Goal: Task Accomplishment & Management: Use online tool/utility

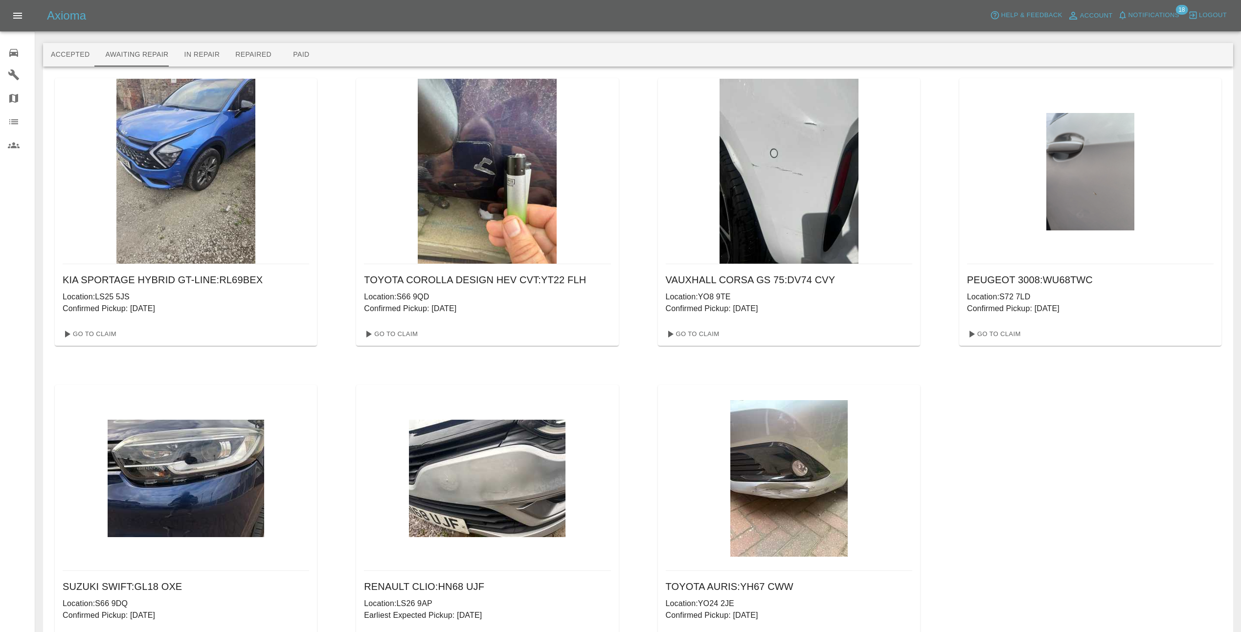
scroll to position [22, 0]
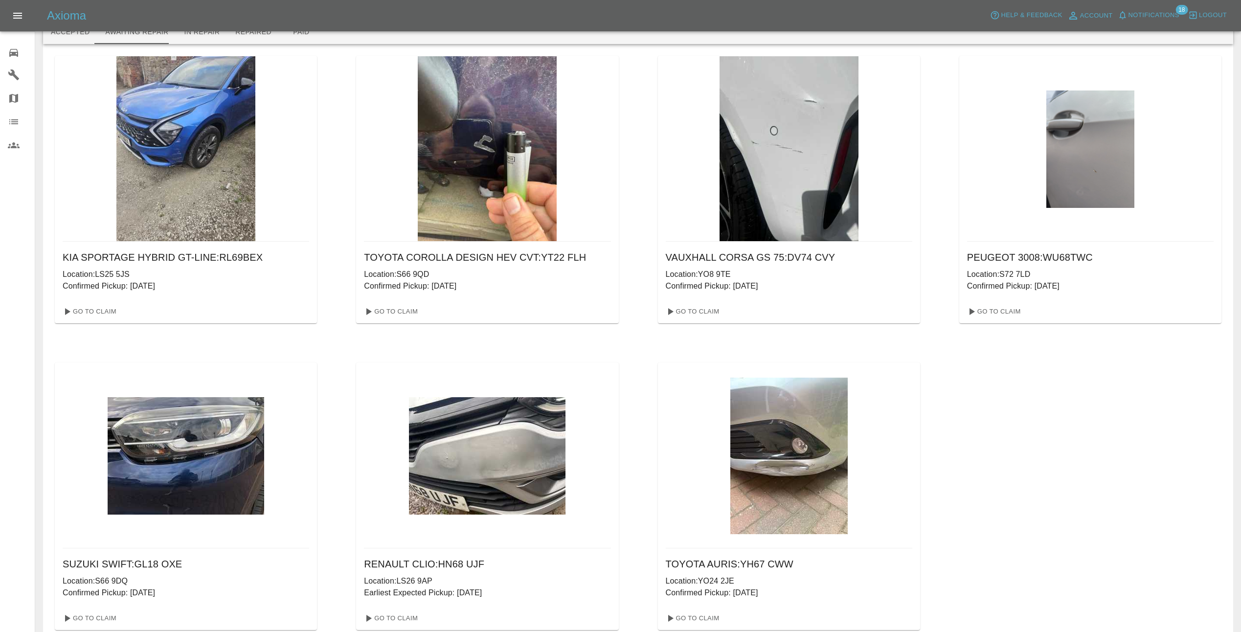
click at [516, 458] on img at bounding box center [487, 455] width 157 height 117
click at [402, 618] on link "Go To Claim" at bounding box center [390, 618] width 60 height 16
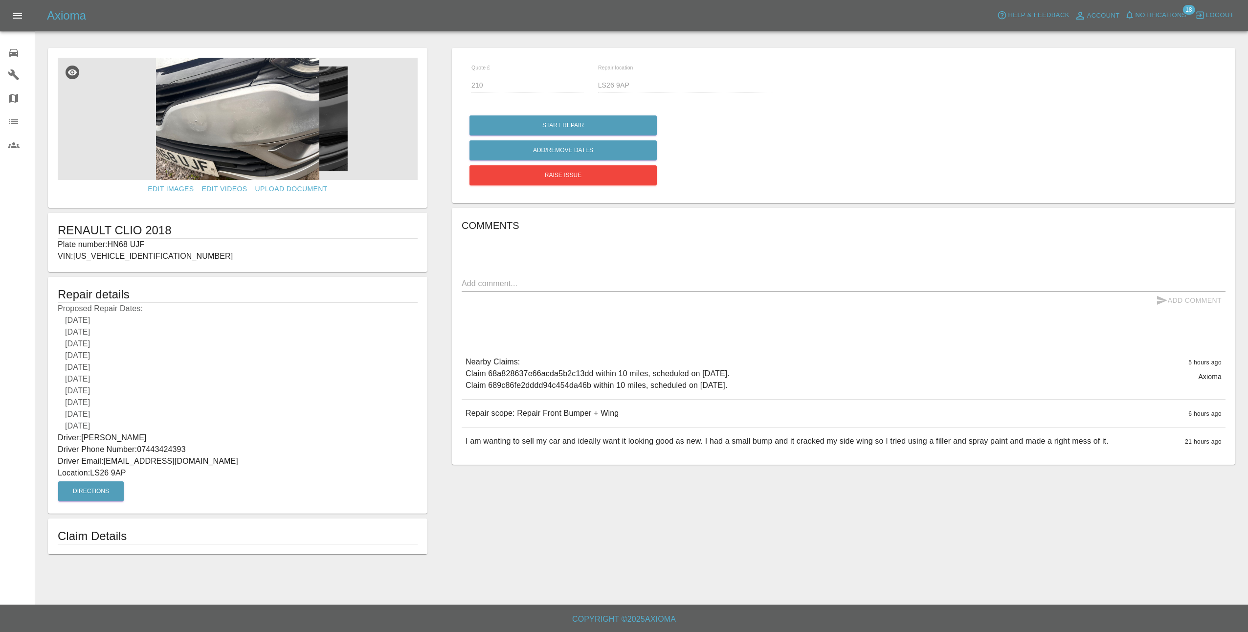
click at [274, 140] on img at bounding box center [238, 119] width 360 height 122
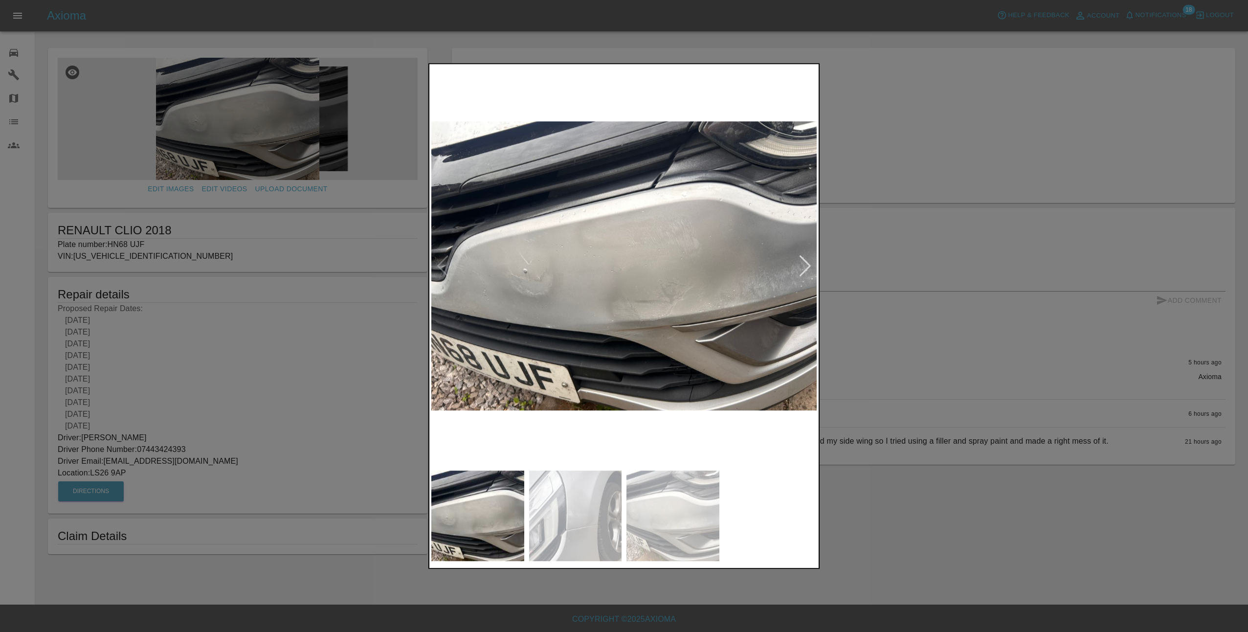
click at [809, 267] on div at bounding box center [805, 266] width 13 height 22
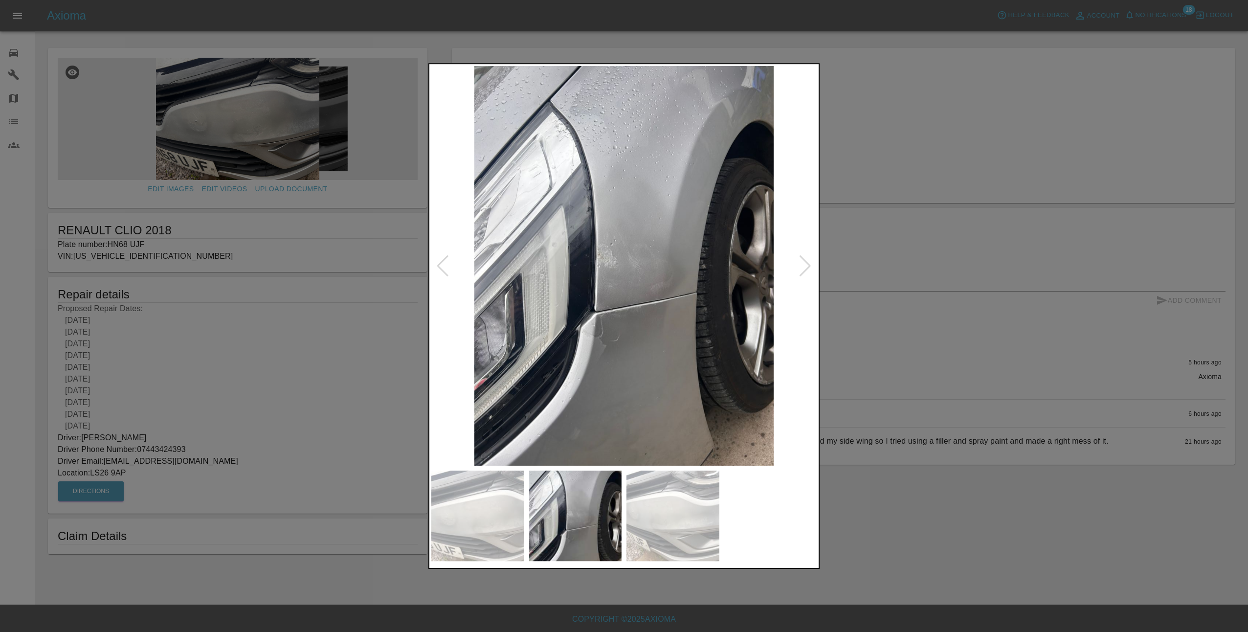
click at [809, 267] on div at bounding box center [805, 266] width 13 height 22
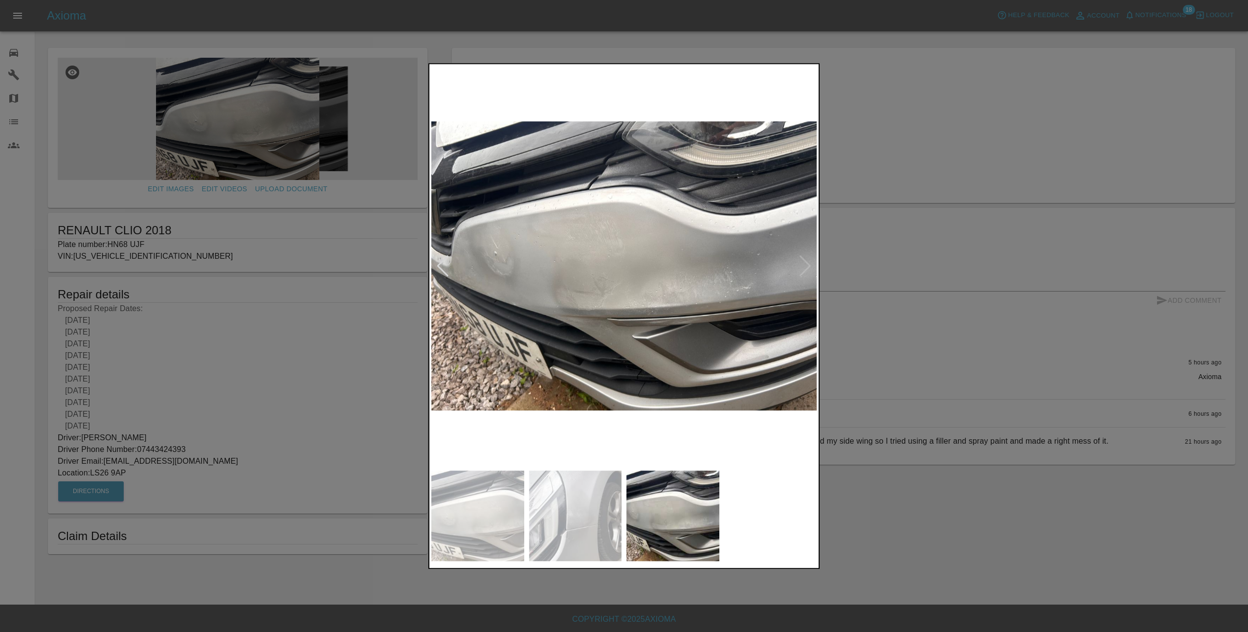
click at [809, 267] on img at bounding box center [623, 266] width 385 height 400
click at [441, 268] on div at bounding box center [442, 266] width 13 height 22
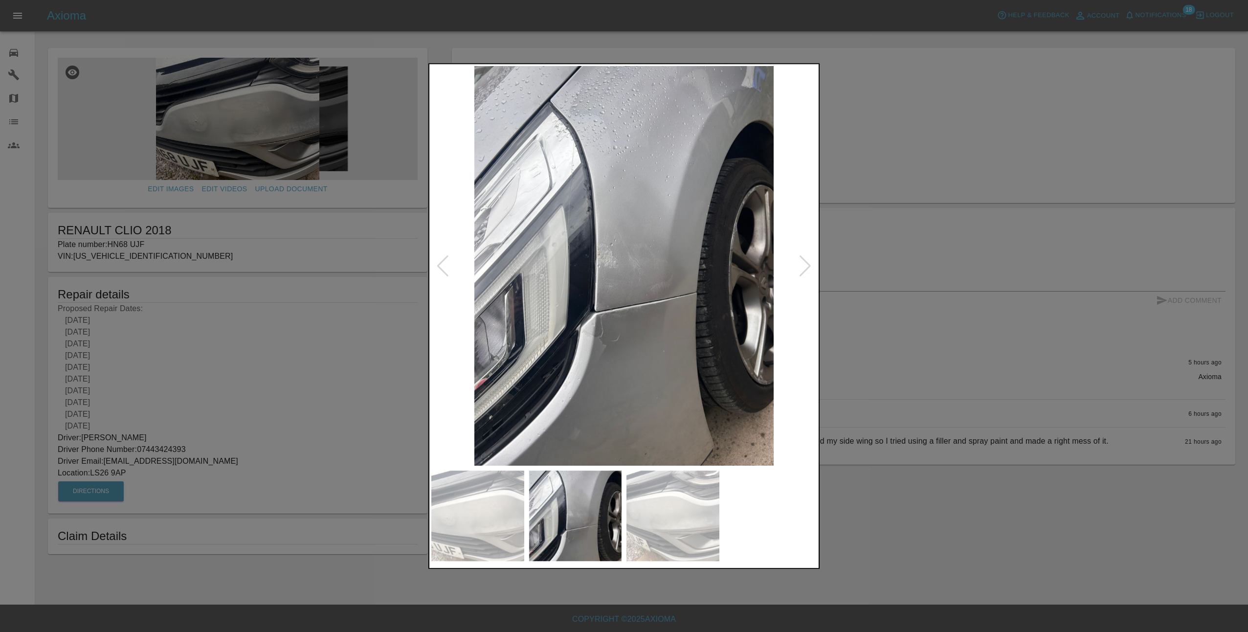
click at [441, 268] on div at bounding box center [442, 266] width 13 height 22
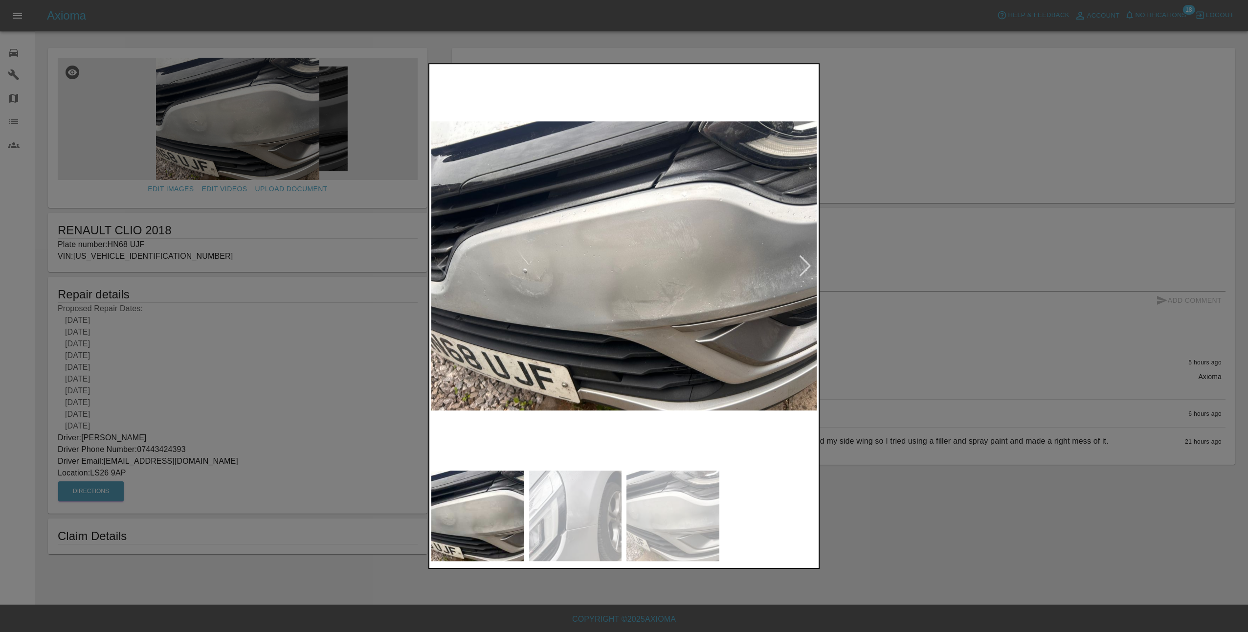
click at [939, 198] on div at bounding box center [624, 316] width 1248 height 632
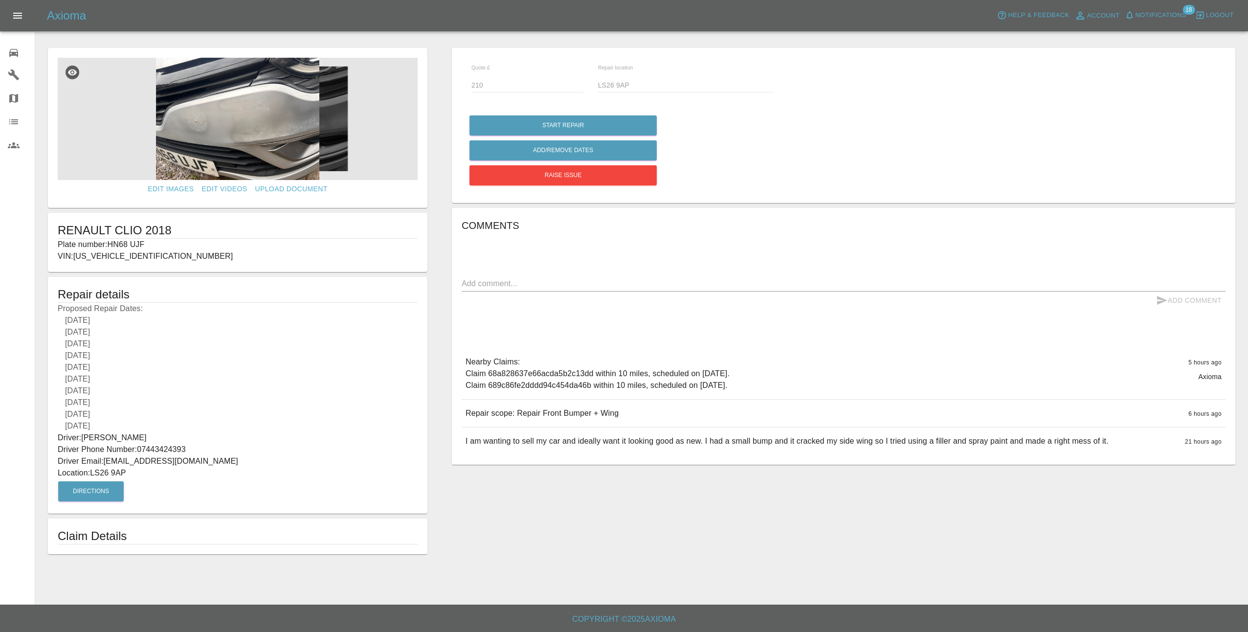
click at [219, 141] on img at bounding box center [238, 119] width 360 height 122
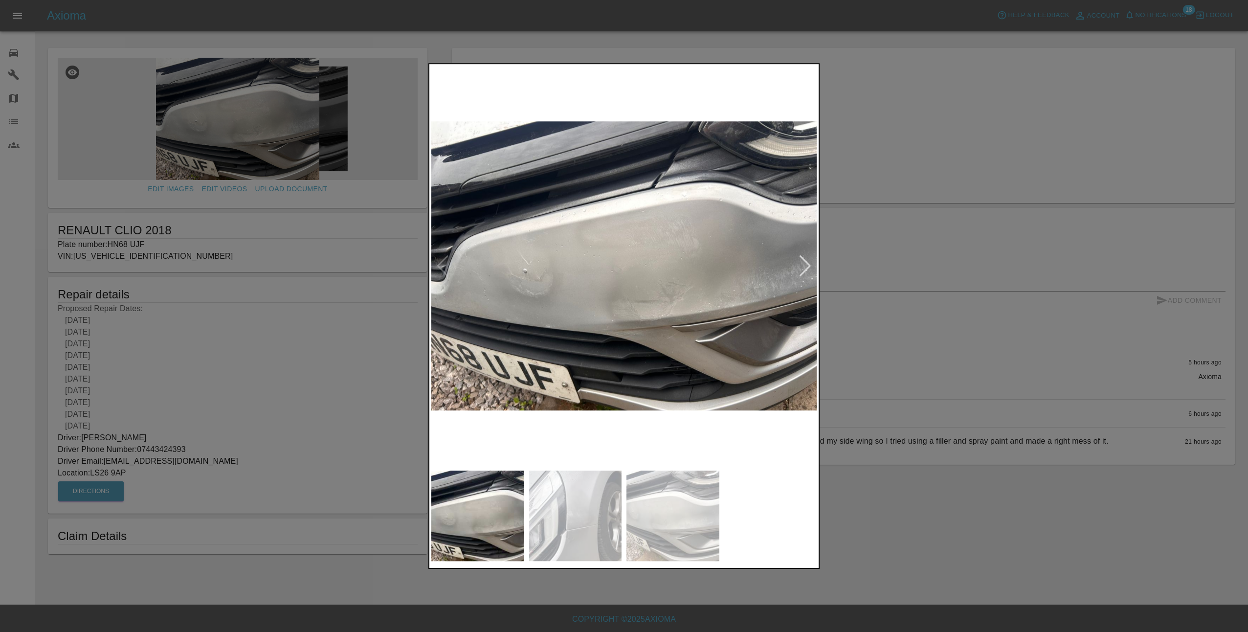
click at [809, 266] on div at bounding box center [805, 266] width 13 height 22
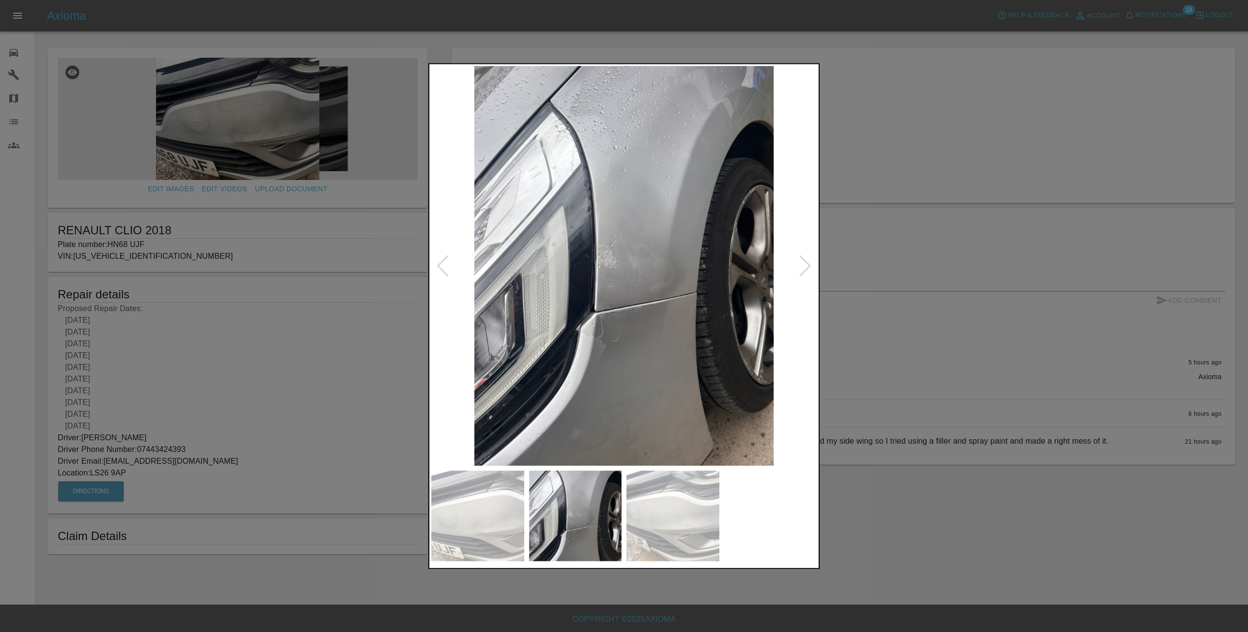
click at [811, 265] on div at bounding box center [805, 266] width 13 height 22
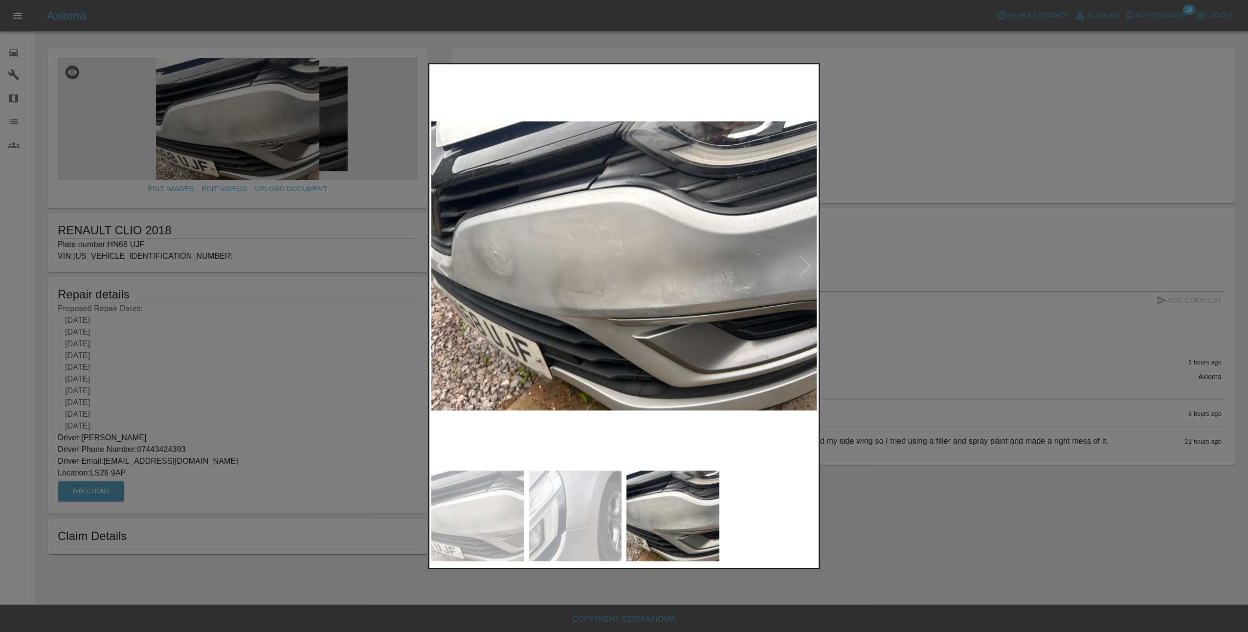
click at [811, 265] on img at bounding box center [623, 266] width 385 height 400
click at [881, 269] on div at bounding box center [624, 316] width 1248 height 632
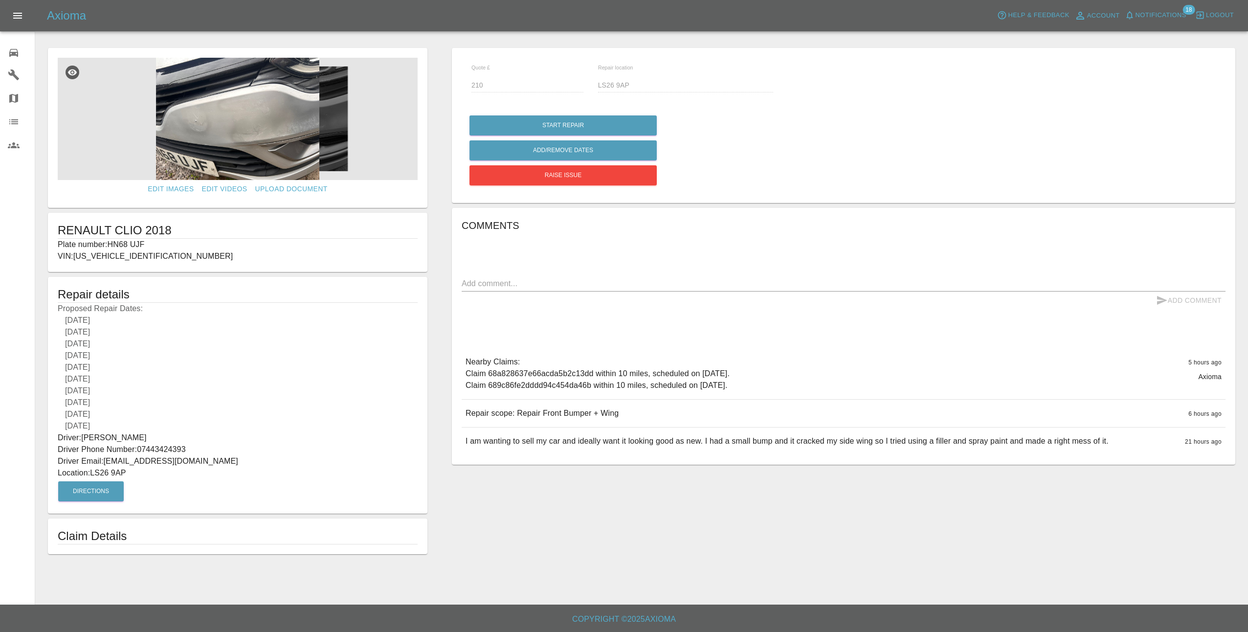
click at [68, 19] on h5 "Axioma" at bounding box center [66, 16] width 39 height 16
click at [15, 18] on icon "Open drawer" at bounding box center [17, 16] width 9 height 6
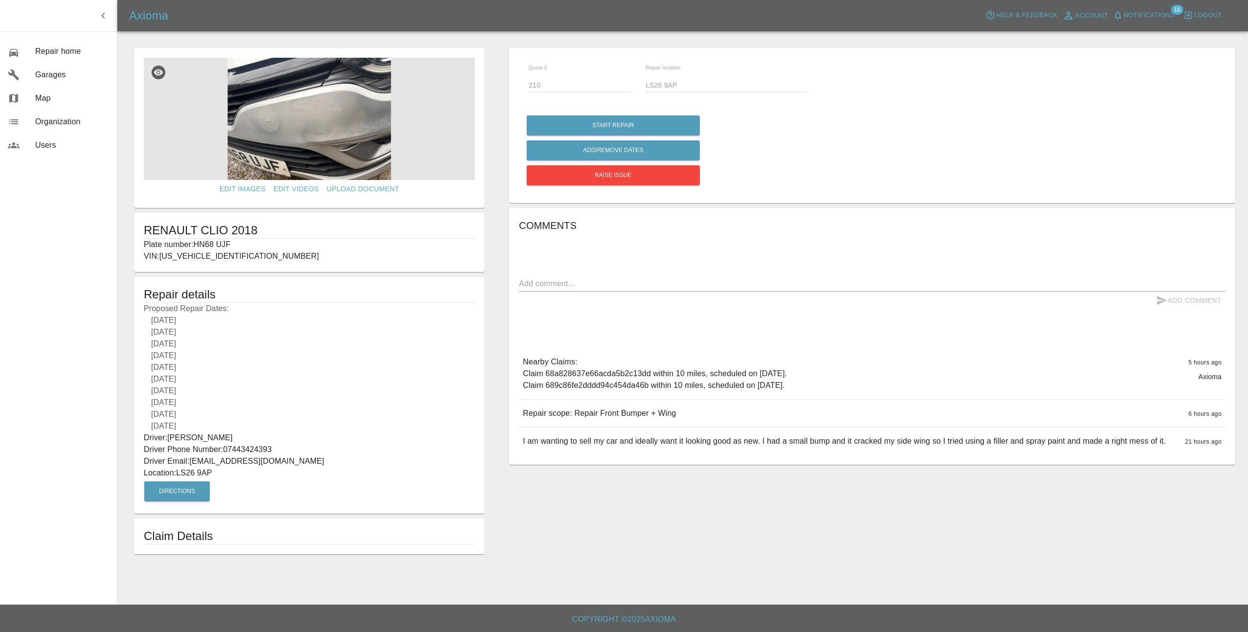
click at [104, 16] on icon "button" at bounding box center [103, 16] width 12 height 12
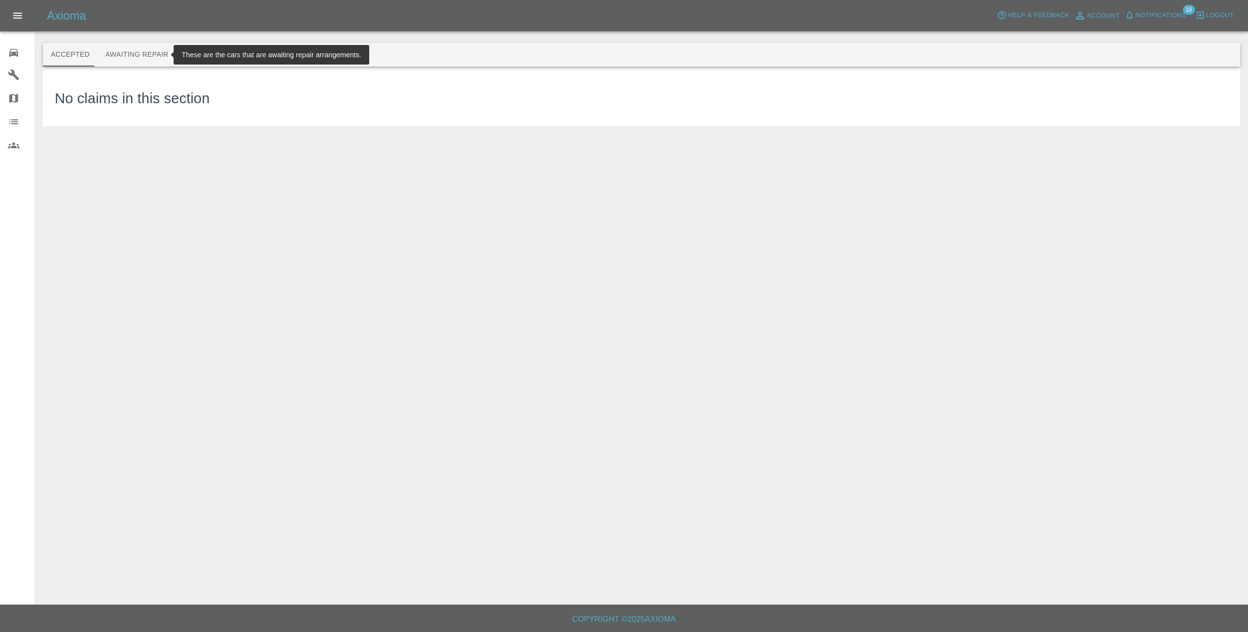
click at [150, 59] on button "Awaiting Repair" at bounding box center [136, 54] width 79 height 23
